Goal: Task Accomplishment & Management: Complete application form

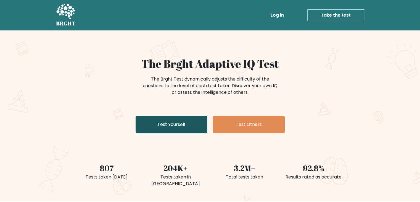
click at [171, 126] on link "Test Yourself" at bounding box center [172, 124] width 72 height 18
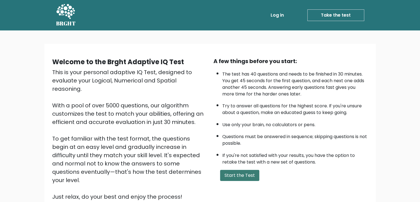
click at [234, 172] on button "Start the Test" at bounding box center [239, 175] width 39 height 11
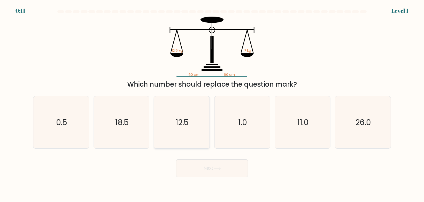
click at [180, 122] on text "12.5" at bounding box center [182, 122] width 13 height 11
click at [212, 104] on input "c. 12.5" at bounding box center [212, 102] width 0 height 3
radio input "true"
click at [199, 172] on button "Next" at bounding box center [212, 168] width 72 height 18
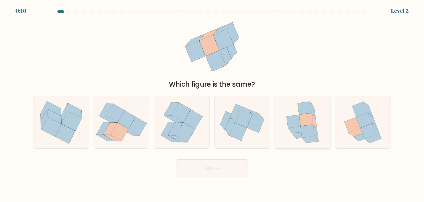
click at [315, 122] on icon at bounding box center [314, 121] width 5 height 16
click at [212, 104] on input "e." at bounding box center [212, 102] width 0 height 3
radio input "true"
click at [234, 174] on button "Next" at bounding box center [212, 168] width 72 height 18
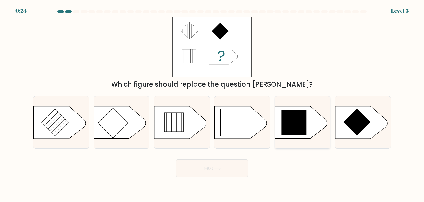
click at [299, 123] on icon at bounding box center [293, 122] width 25 height 25
click at [212, 104] on input "e." at bounding box center [212, 102] width 0 height 3
radio input "true"
click at [231, 163] on button "Next" at bounding box center [212, 168] width 72 height 18
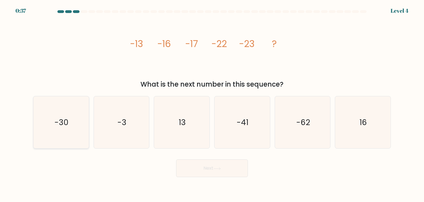
click at [70, 123] on icon "-30" at bounding box center [61, 122] width 52 height 52
click at [212, 104] on input "a. -30" at bounding box center [212, 102] width 0 height 3
radio input "true"
click at [211, 169] on button "Next" at bounding box center [212, 168] width 72 height 18
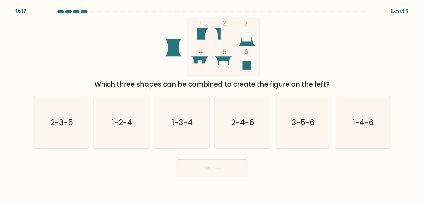
click at [123, 122] on text "1-2-4" at bounding box center [122, 122] width 21 height 11
click at [212, 104] on input "b. 1-2-4" at bounding box center [212, 102] width 0 height 3
radio input "true"
click at [209, 165] on button "Next" at bounding box center [212, 168] width 72 height 18
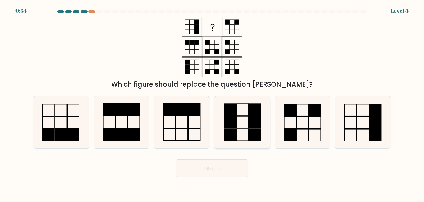
click at [244, 122] on icon at bounding box center [242, 122] width 52 height 52
click at [212, 104] on input "d." at bounding box center [212, 102] width 0 height 3
radio input "true"
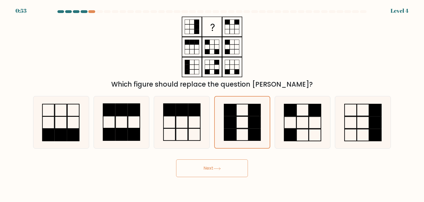
click at [220, 164] on button "Next" at bounding box center [212, 168] width 72 height 18
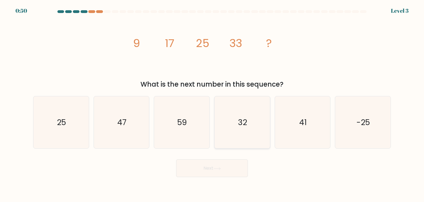
click at [244, 123] on text "32" at bounding box center [242, 122] width 9 height 11
click at [212, 104] on input "d. 32" at bounding box center [212, 102] width 0 height 3
radio input "true"
click at [219, 168] on icon at bounding box center [216, 168] width 7 height 3
